Goal: Information Seeking & Learning: Learn about a topic

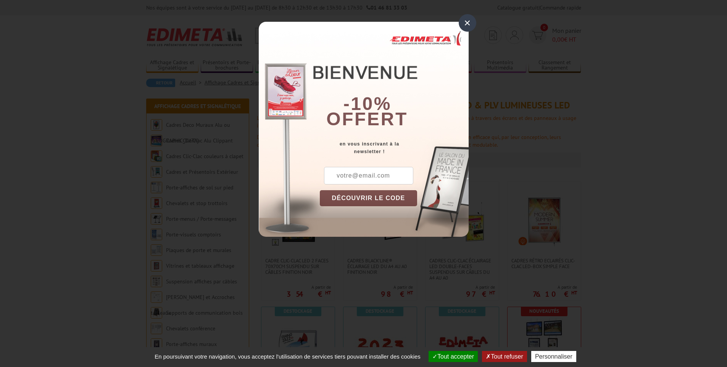
click at [369, 176] on input "text" at bounding box center [368, 176] width 89 height 18
type input "[PERSON_NAME][EMAIL_ADDRESS][DOMAIN_NAME]"
click at [368, 196] on button "DÉCOUVRIR LE CODE" at bounding box center [369, 198] width 98 height 16
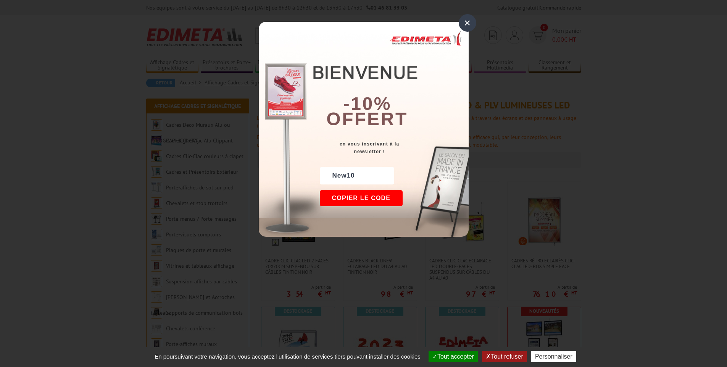
click at [469, 23] on div "×" at bounding box center [468, 23] width 18 height 18
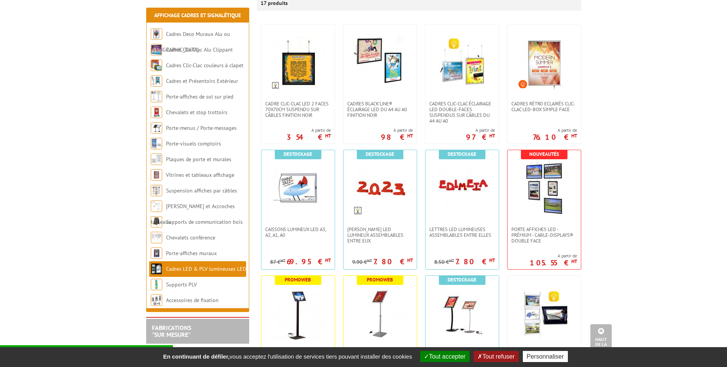
scroll to position [153, 0]
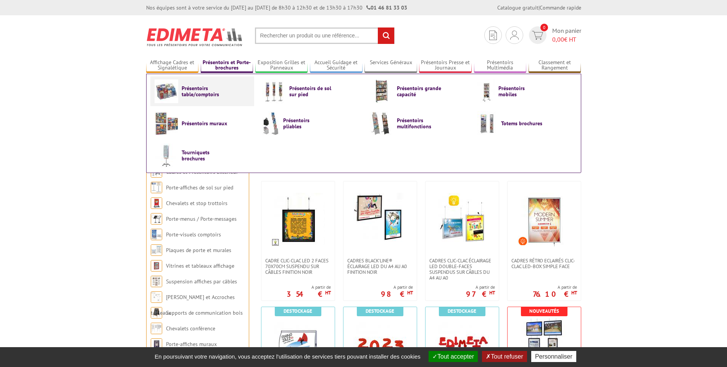
click at [180, 90] on link "Présentoirs table/comptoirs" at bounding box center [202, 91] width 95 height 24
